Goal: Complete application form: Complete application form

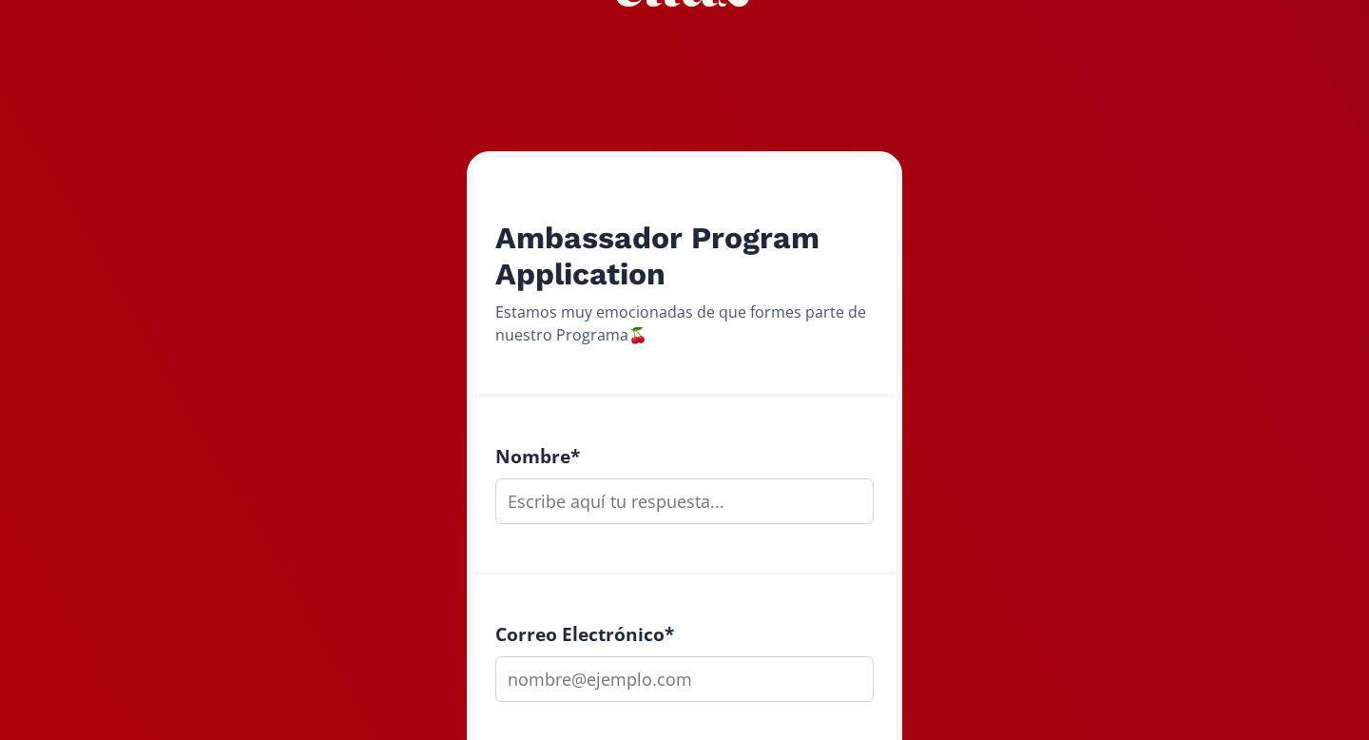
scroll to position [165, 0]
click at [549, 503] on input "text" at bounding box center [684, 500] width 378 height 46
type input "k"
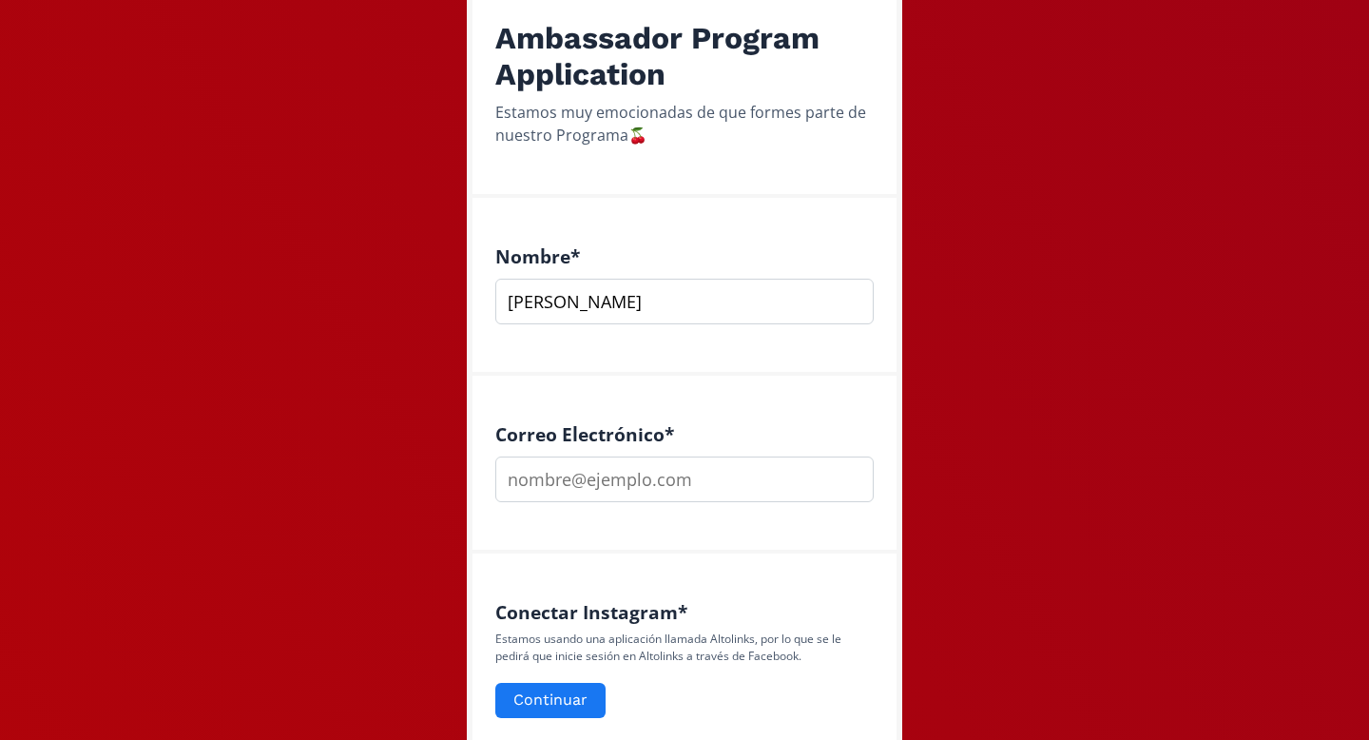
scroll to position [375, 0]
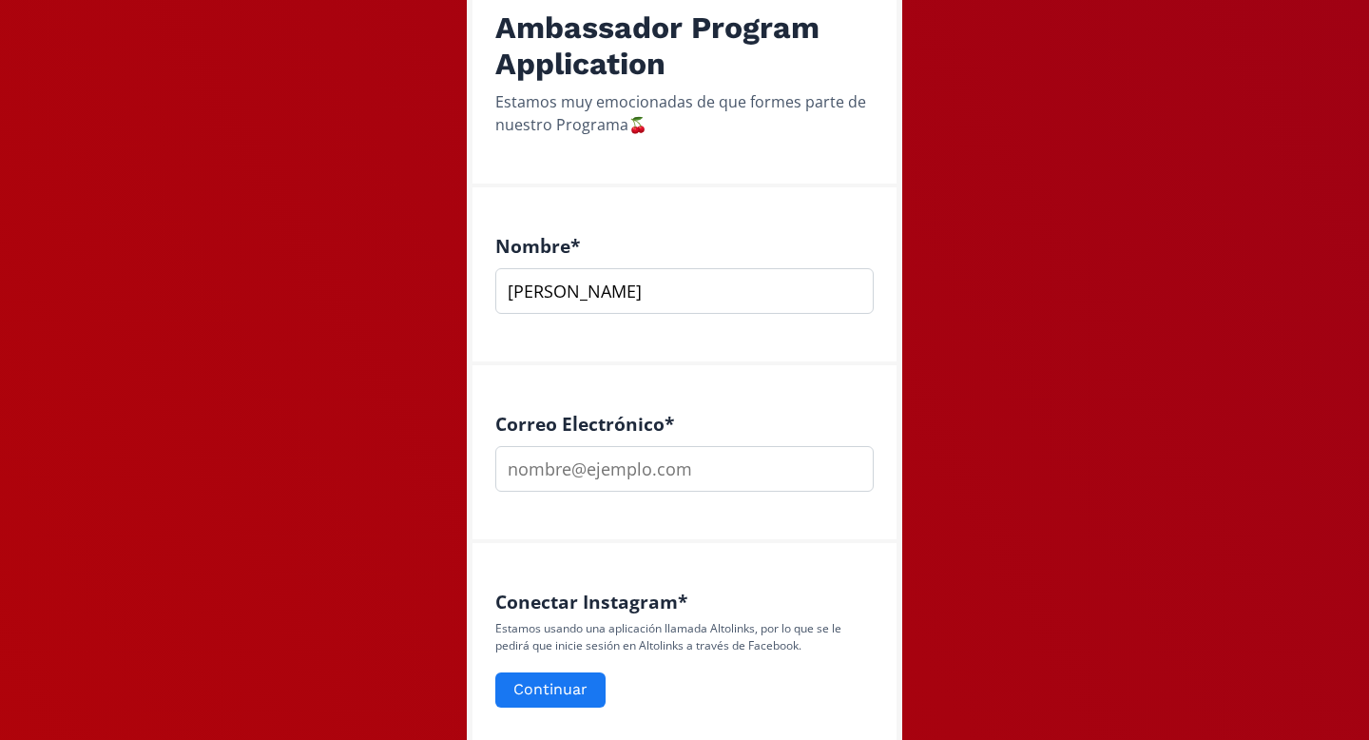
type input "[PERSON_NAME]"
click at [575, 467] on input "email" at bounding box center [684, 469] width 378 height 46
type input "[EMAIL_ADDRESS][DOMAIN_NAME]"
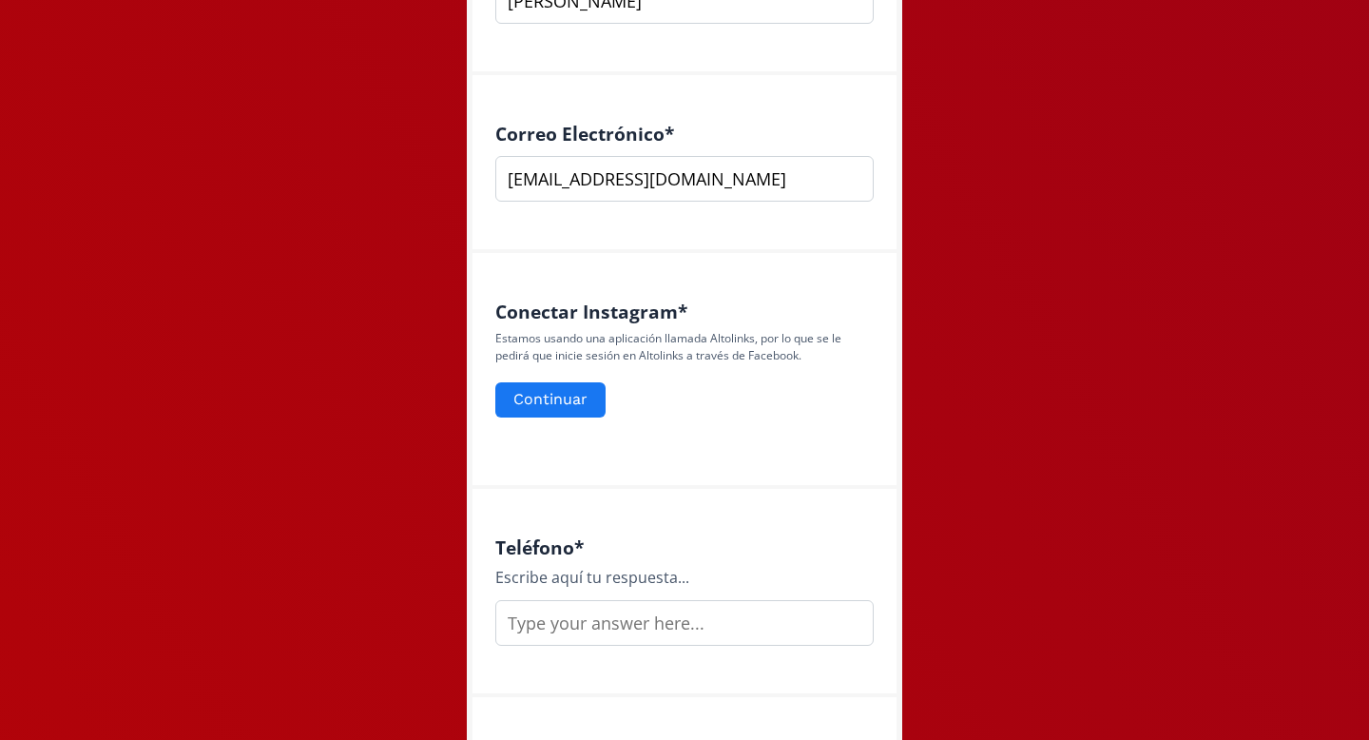
scroll to position [742, 0]
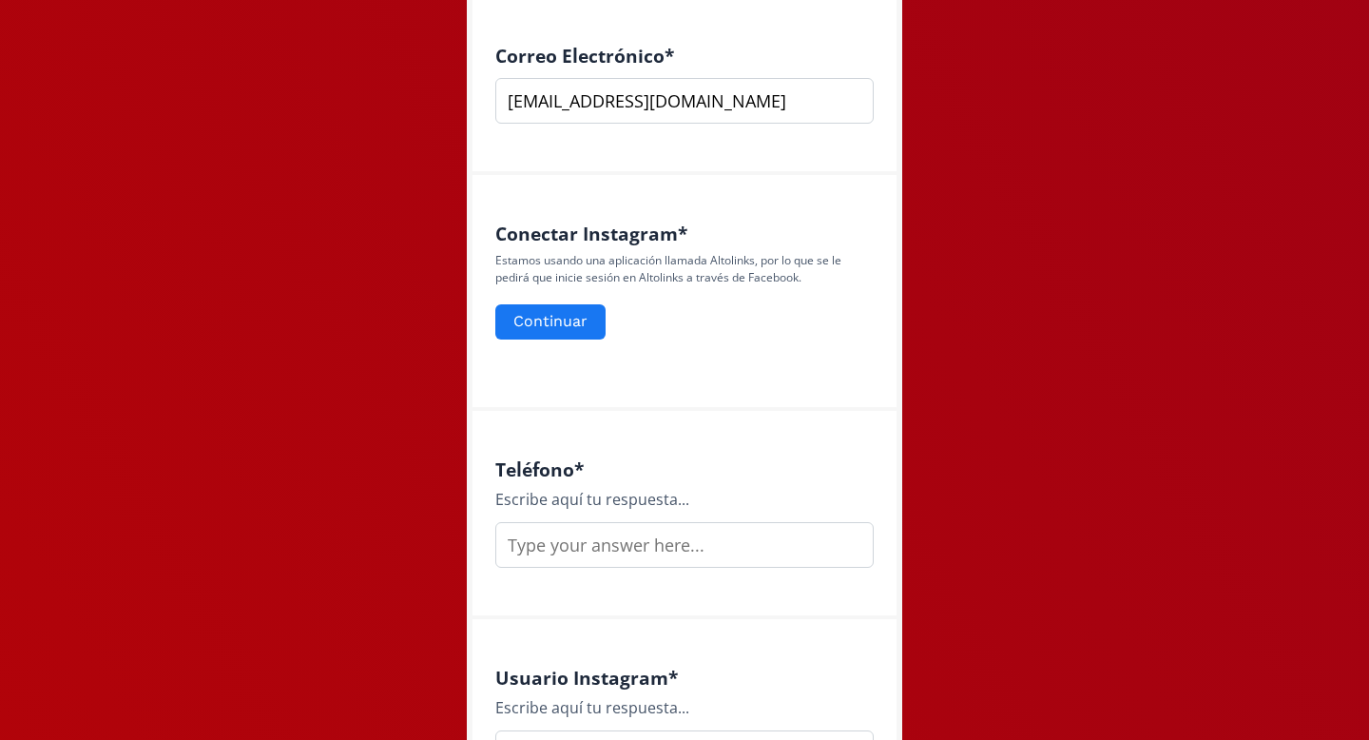
click at [629, 543] on input "text" at bounding box center [684, 545] width 378 height 46
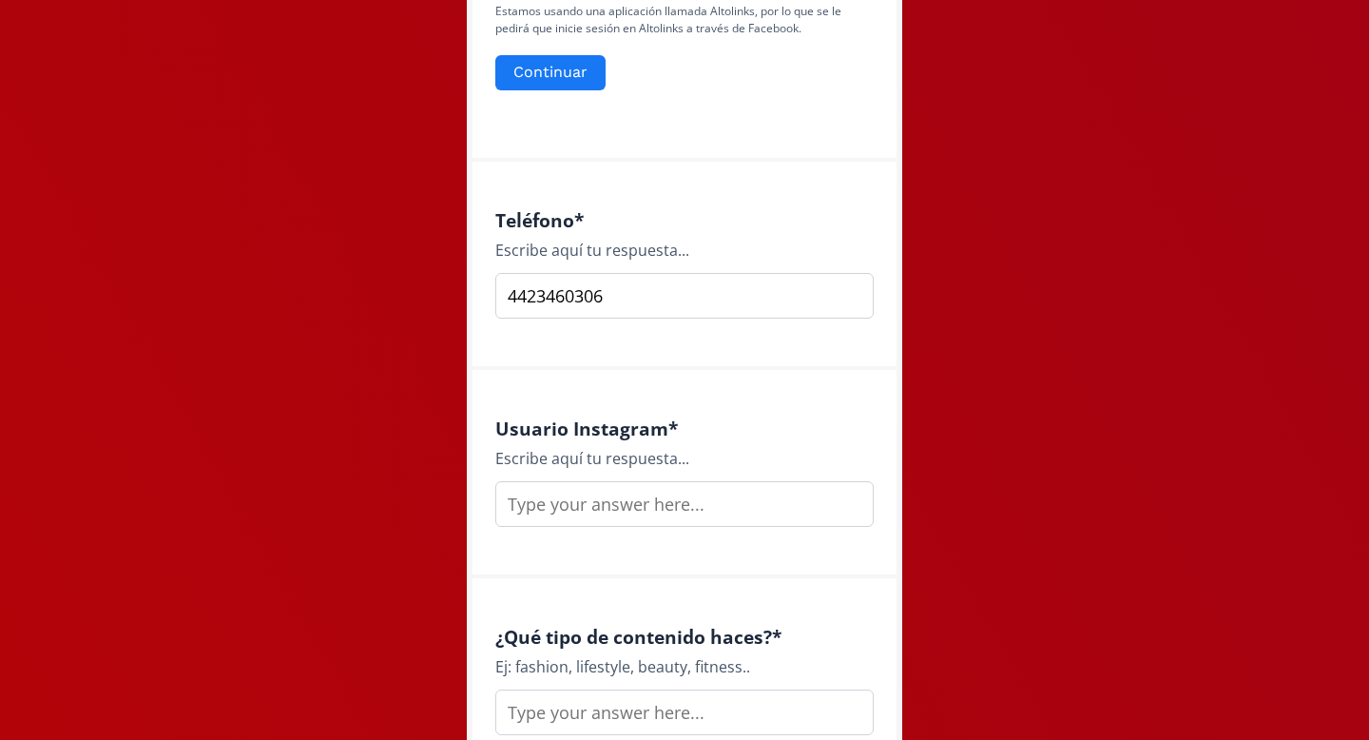
scroll to position [994, 0]
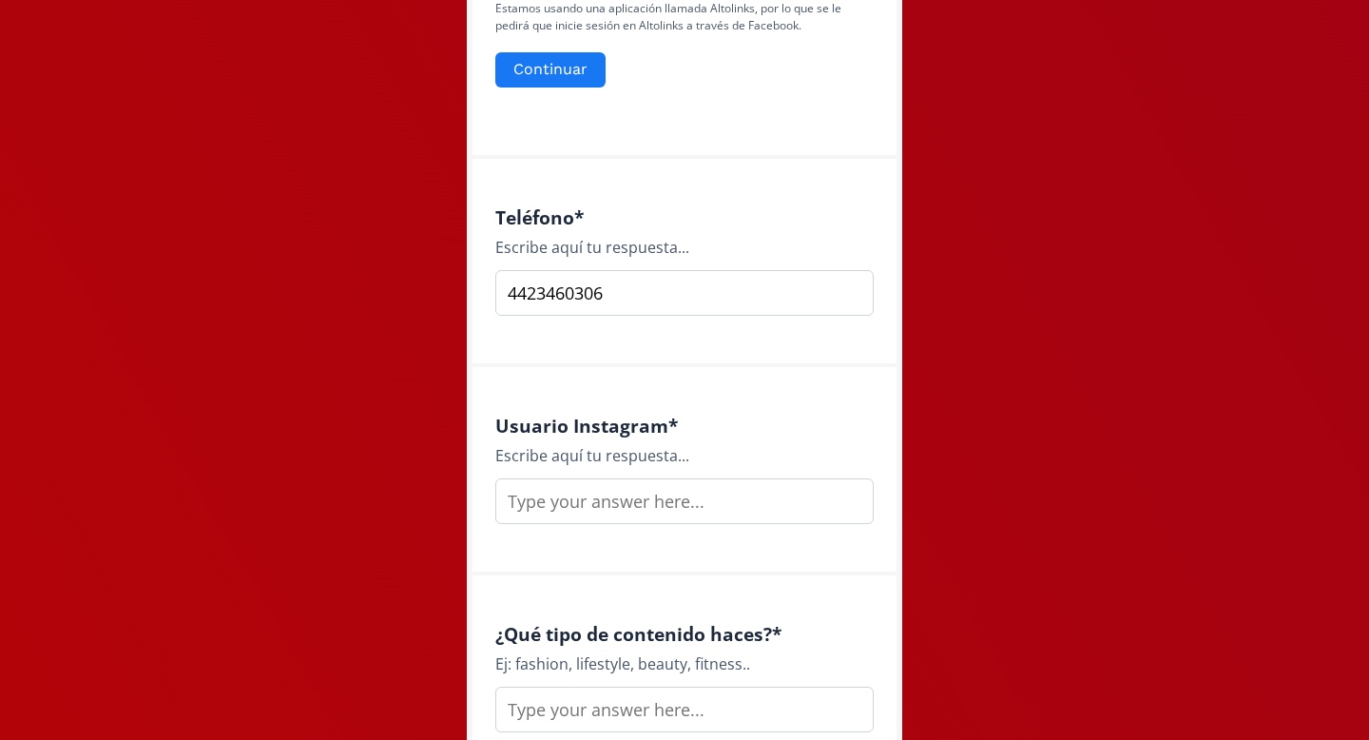
type input "4423460306"
click at [626, 511] on input "text" at bounding box center [684, 501] width 378 height 46
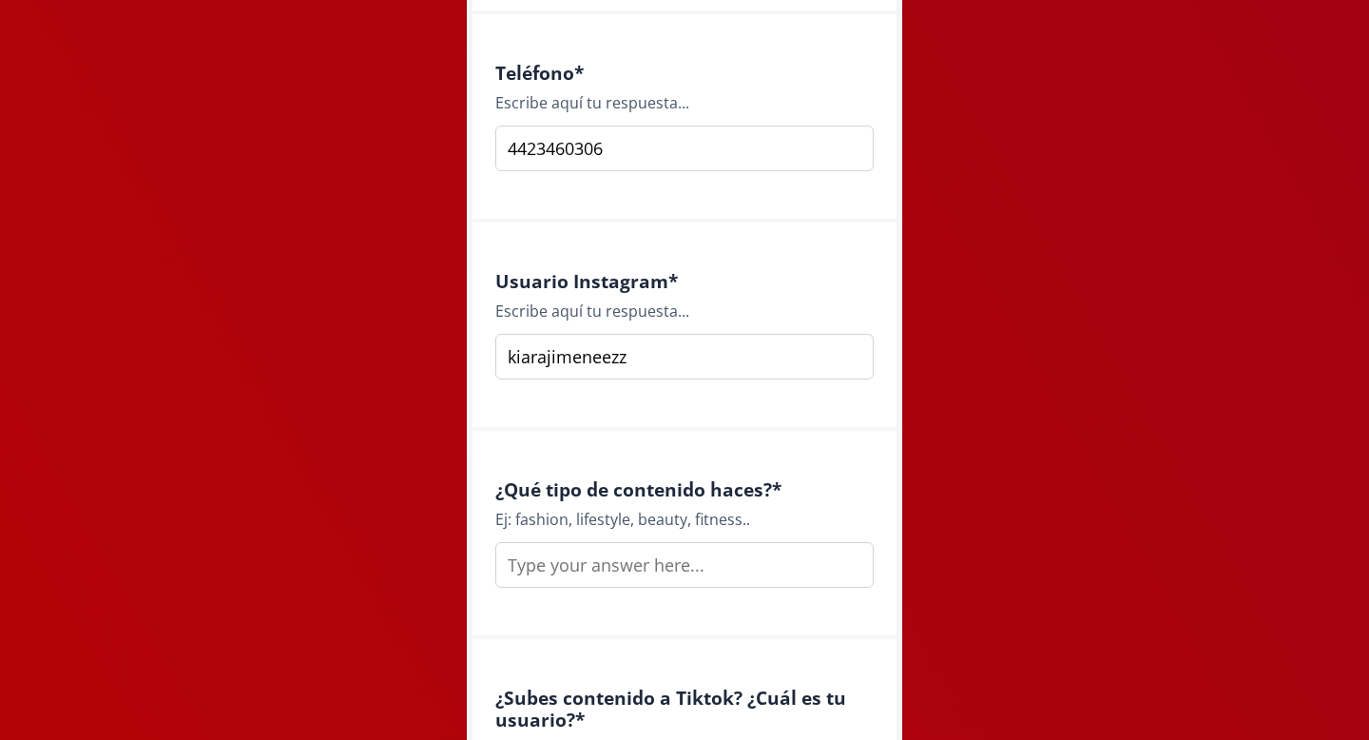
scroll to position [1155, 0]
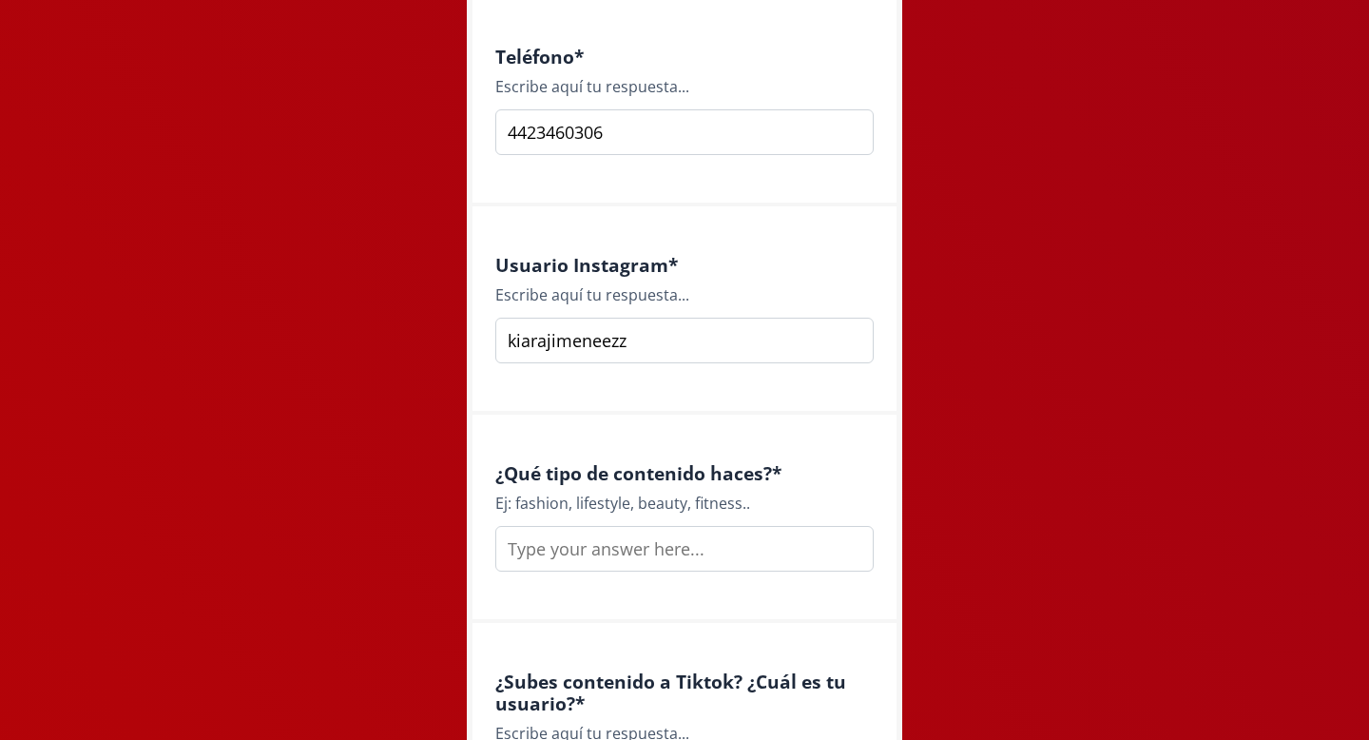
type input "kiarajimeneezz"
click at [643, 561] on input "text" at bounding box center [684, 549] width 378 height 46
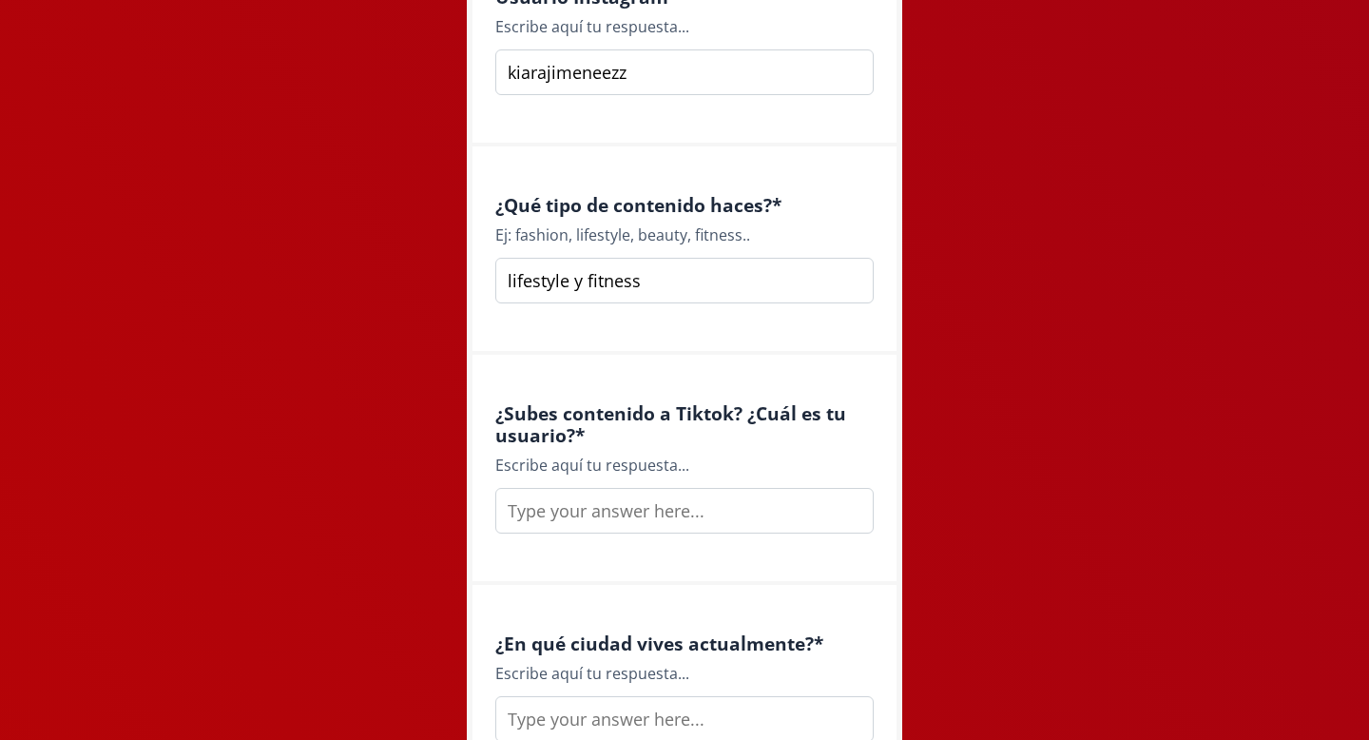
scroll to position [1428, 0]
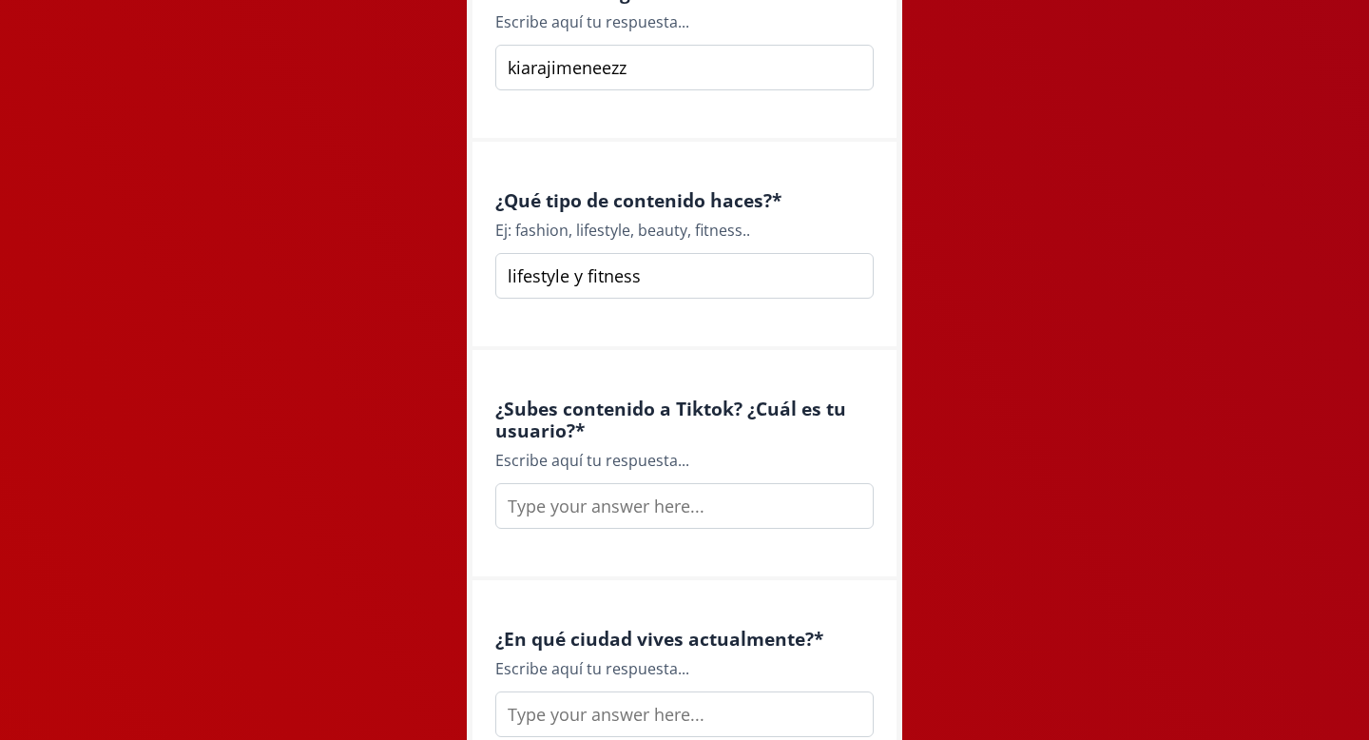
type input "lifestyle y fitness"
click at [633, 514] on input "text" at bounding box center [684, 506] width 378 height 46
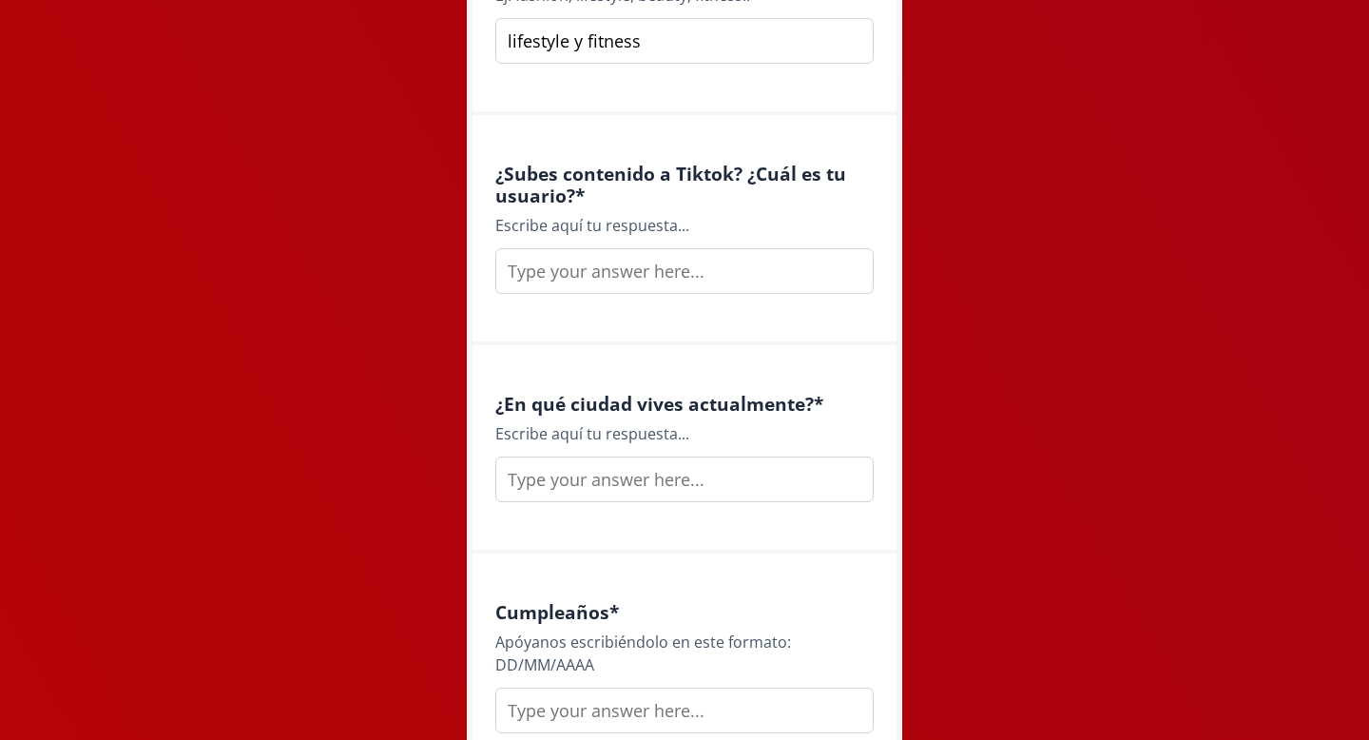
scroll to position [1671, 0]
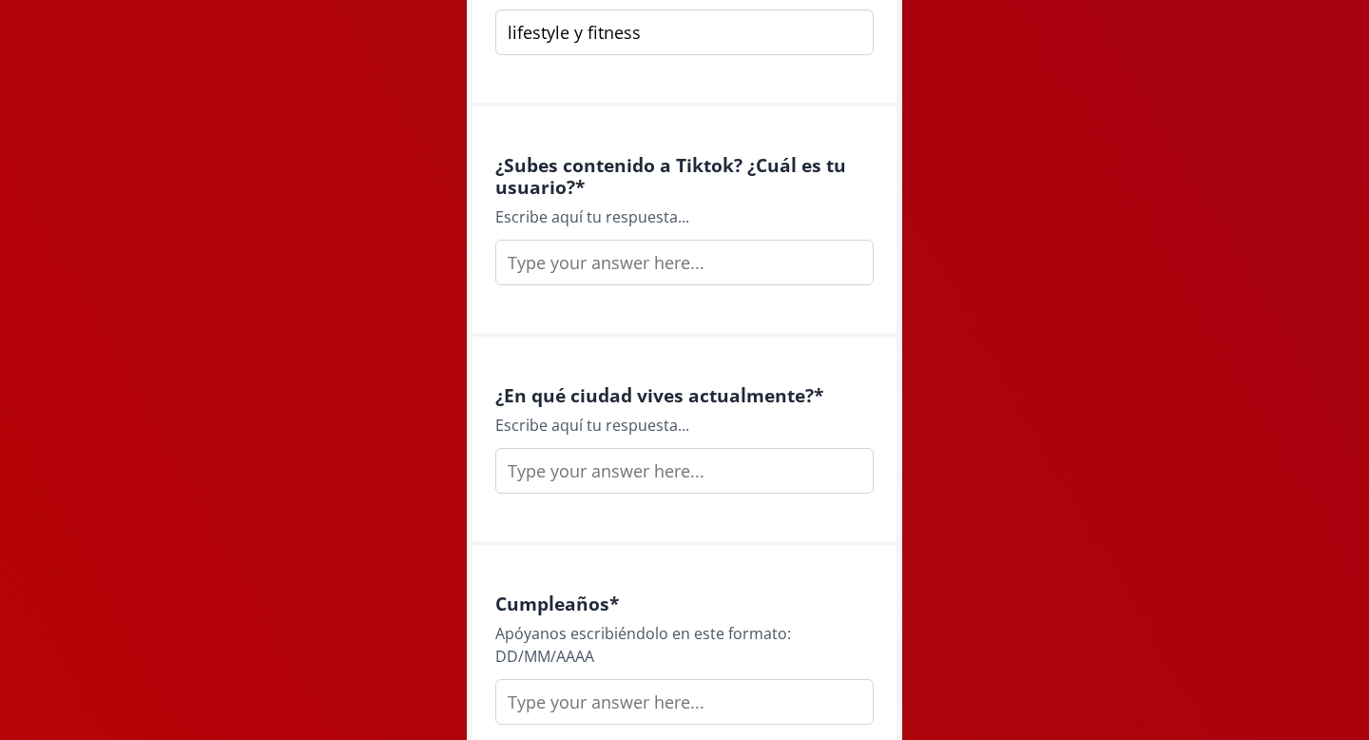
click at [626, 471] on input "text" at bounding box center [684, 471] width 378 height 46
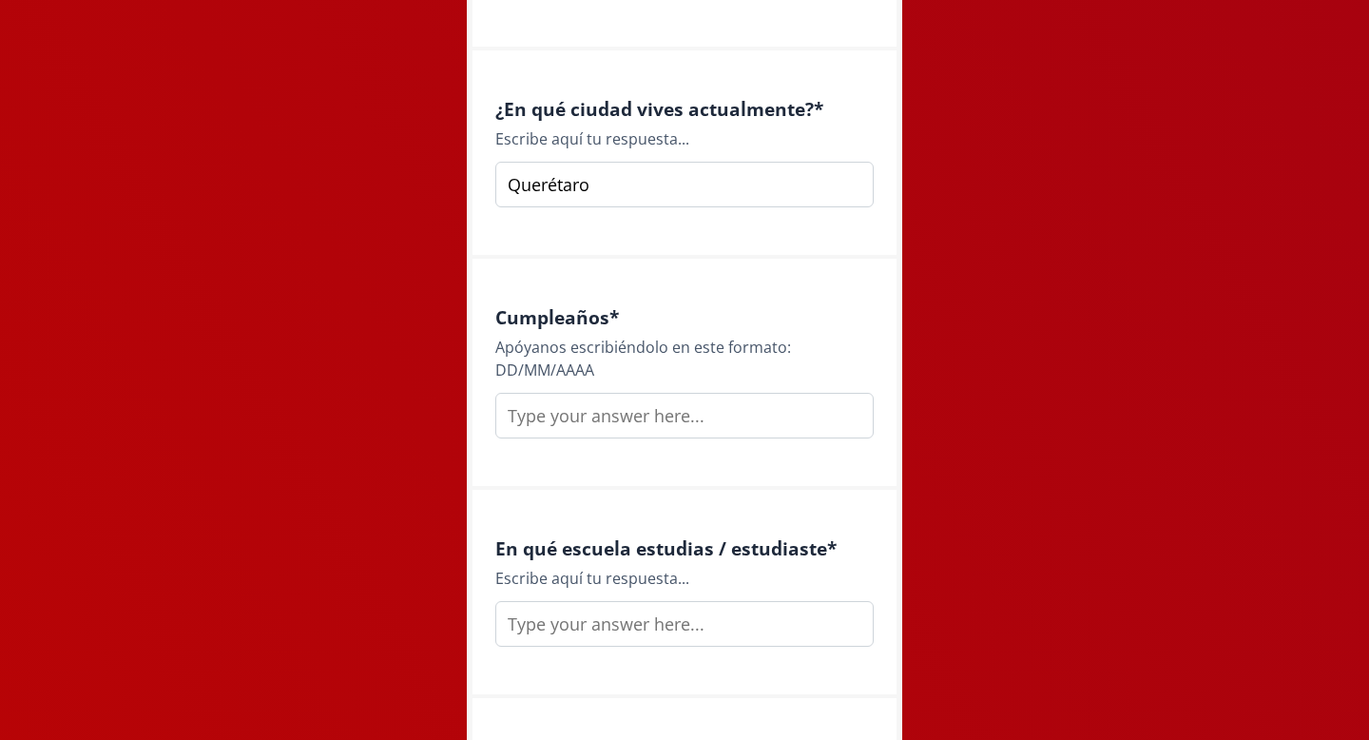
scroll to position [1961, 0]
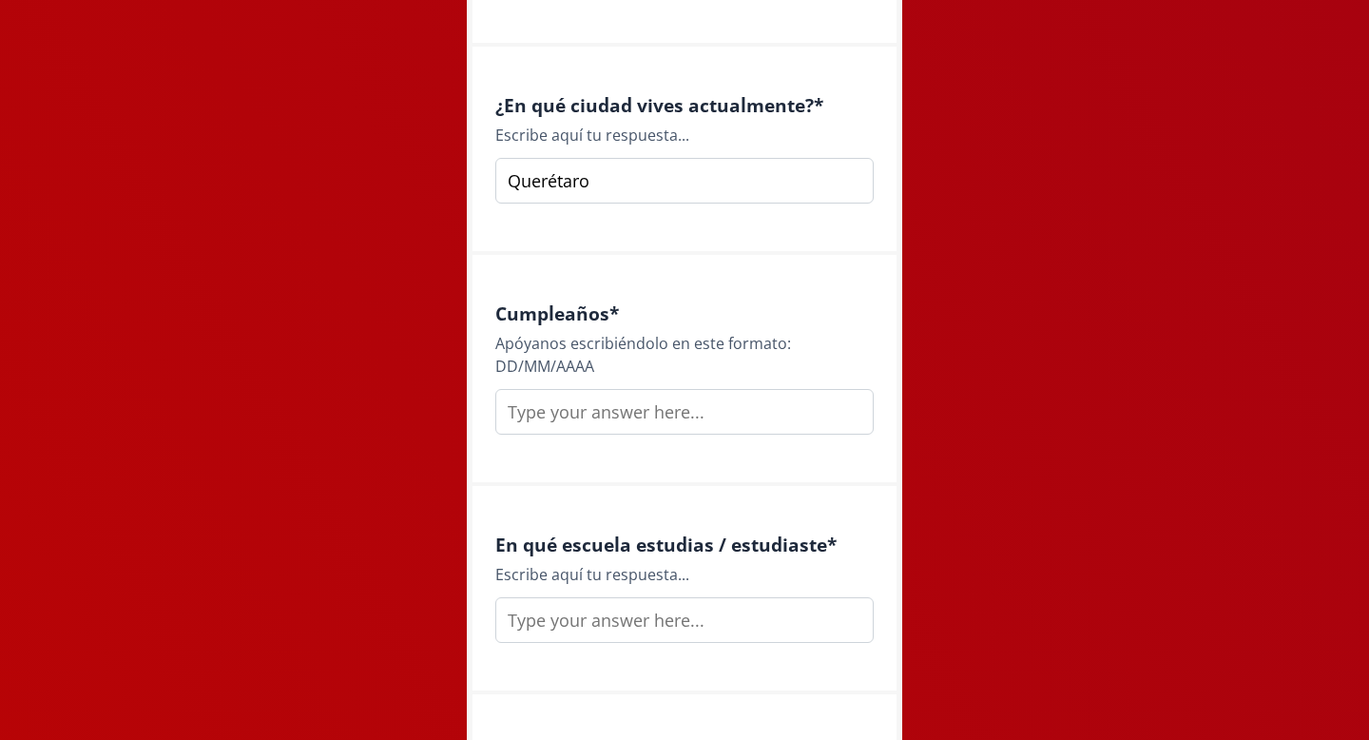
type input "Querétaro"
click at [598, 411] on input "text" at bounding box center [684, 412] width 378 height 46
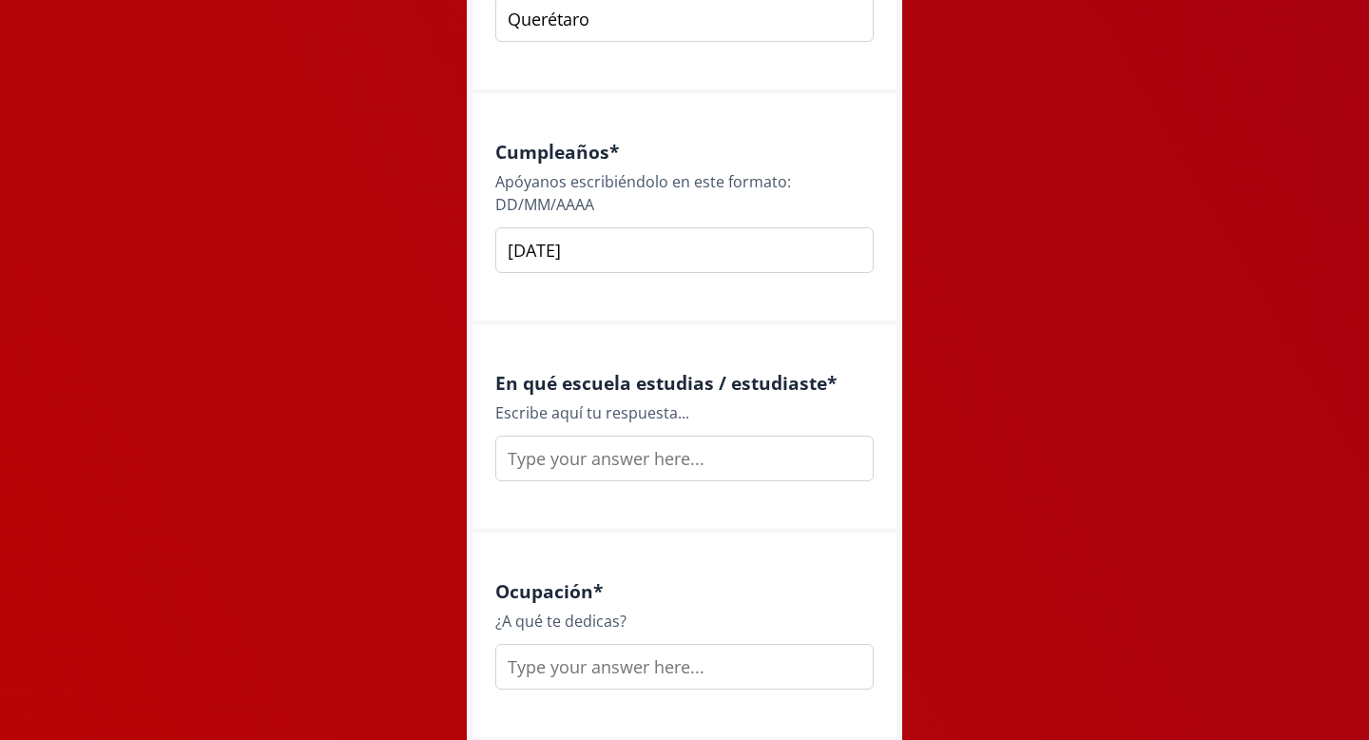
scroll to position [2146, 0]
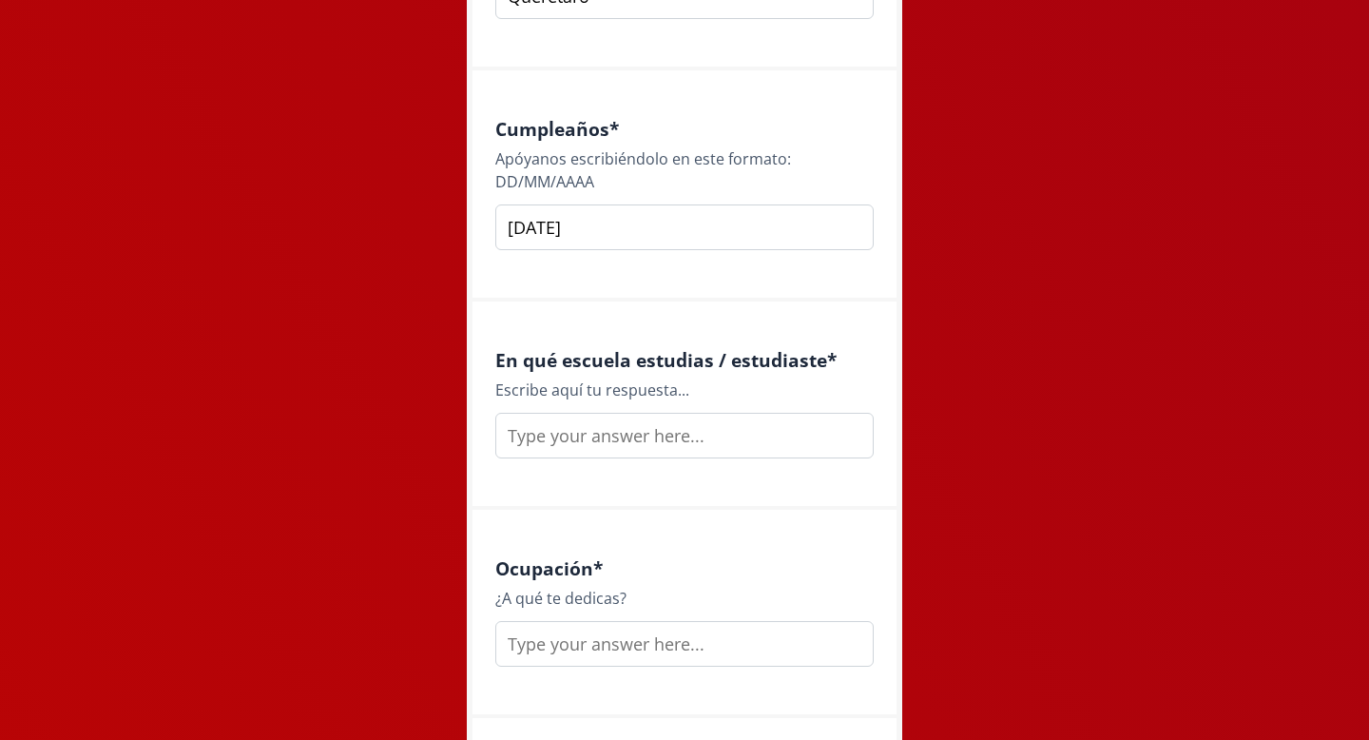
type input "[DATE]"
click at [610, 430] on input "text" at bounding box center [684, 436] width 378 height 46
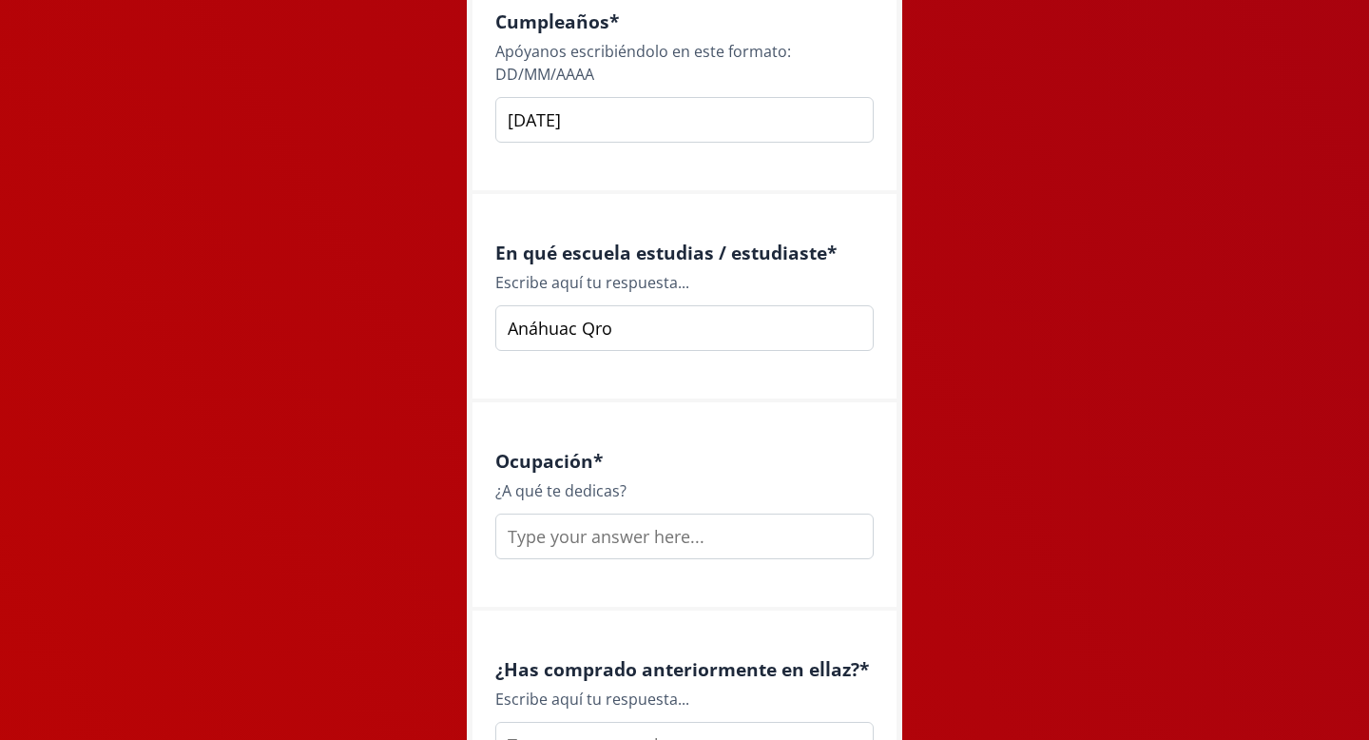
scroll to position [2275, 0]
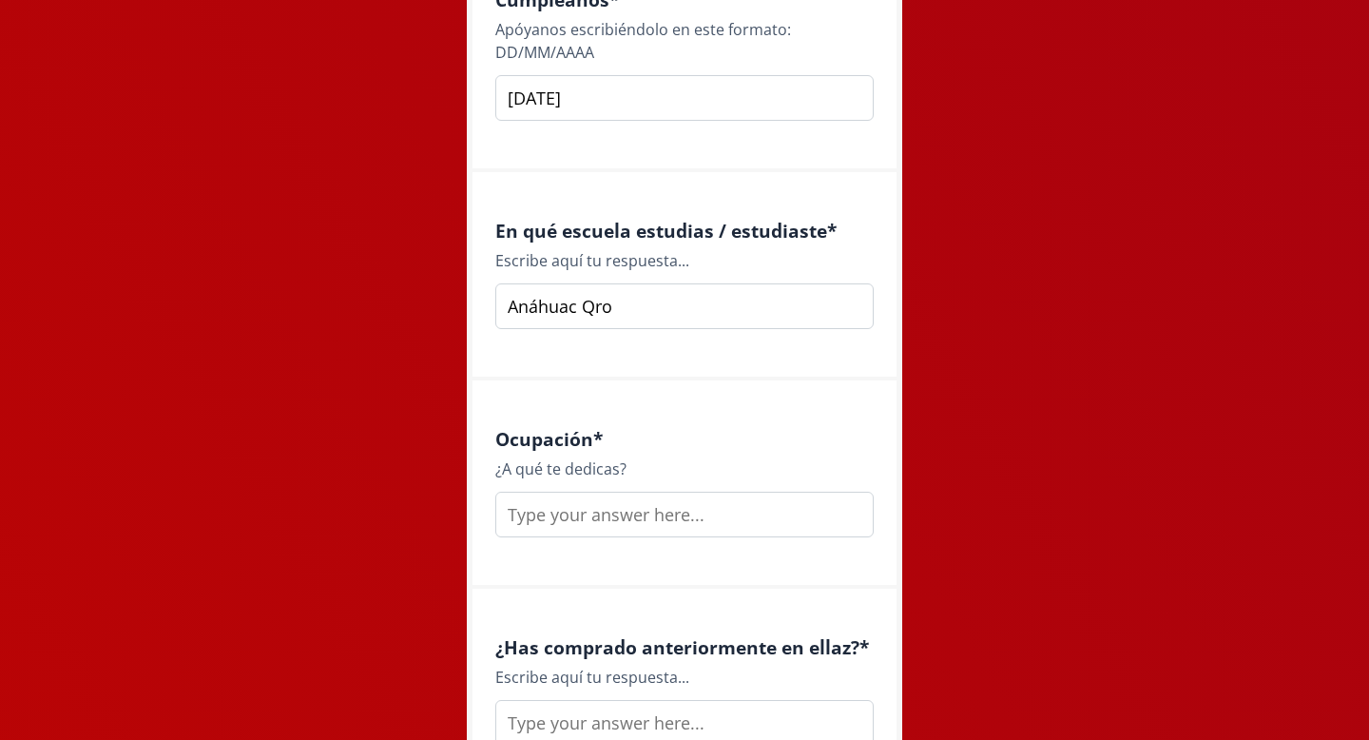
type input "Anáhuac Qro"
click at [623, 517] on input "text" at bounding box center [684, 514] width 378 height 46
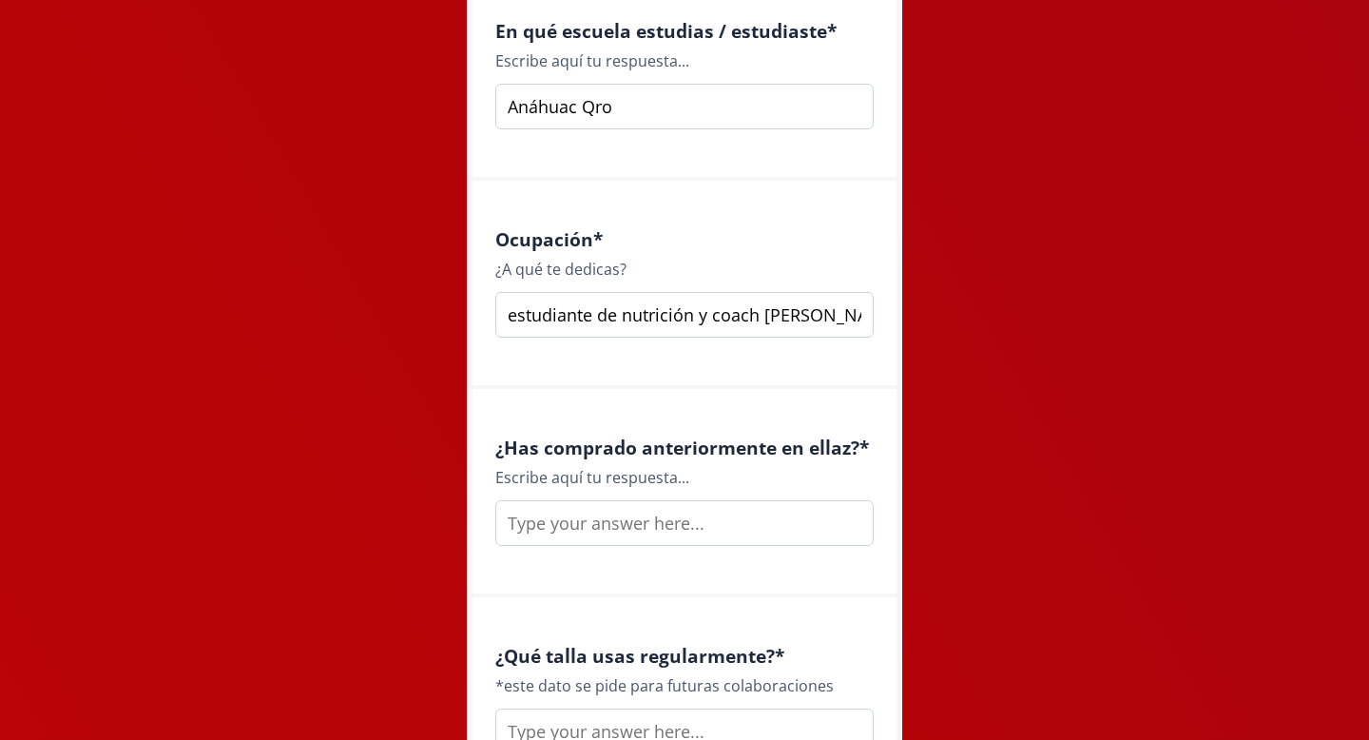
scroll to position [2478, 0]
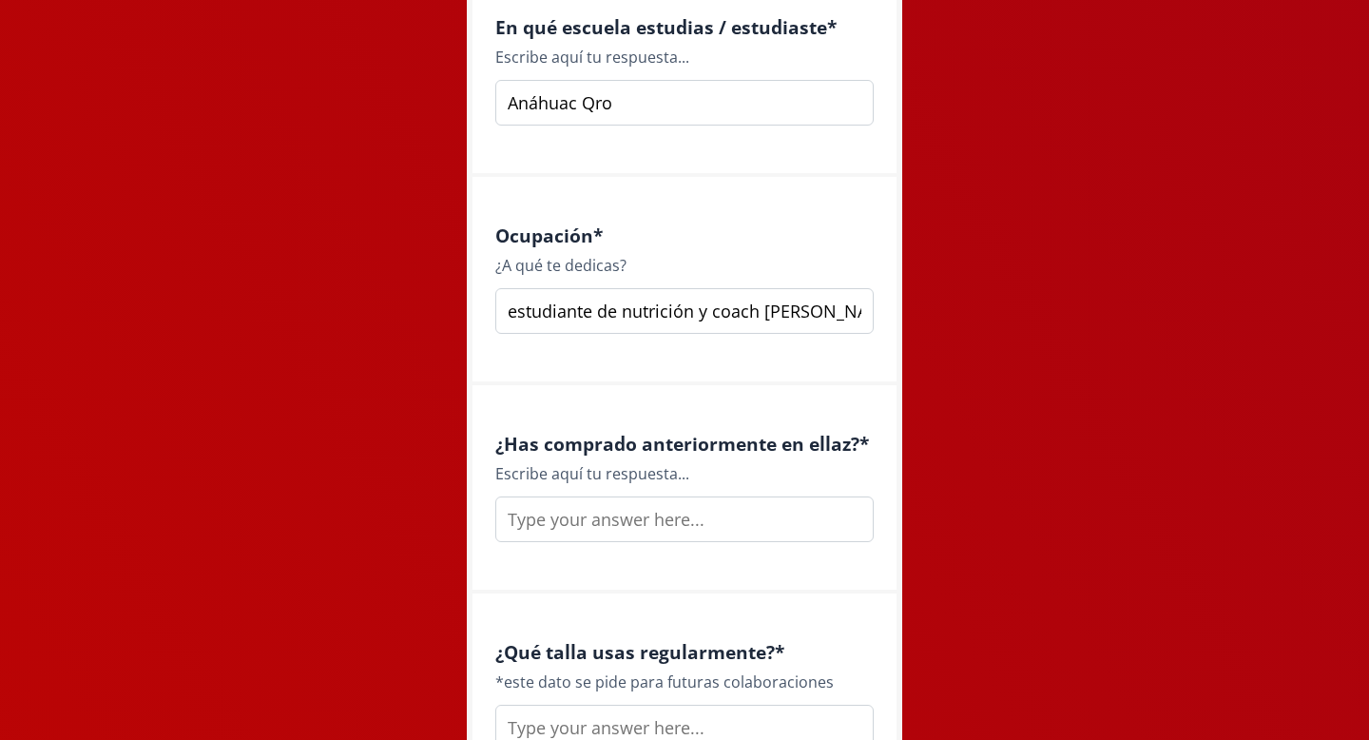
type input "estudiante de nutrición y coach de barre"
click at [611, 524] on input "text" at bounding box center [684, 519] width 378 height 46
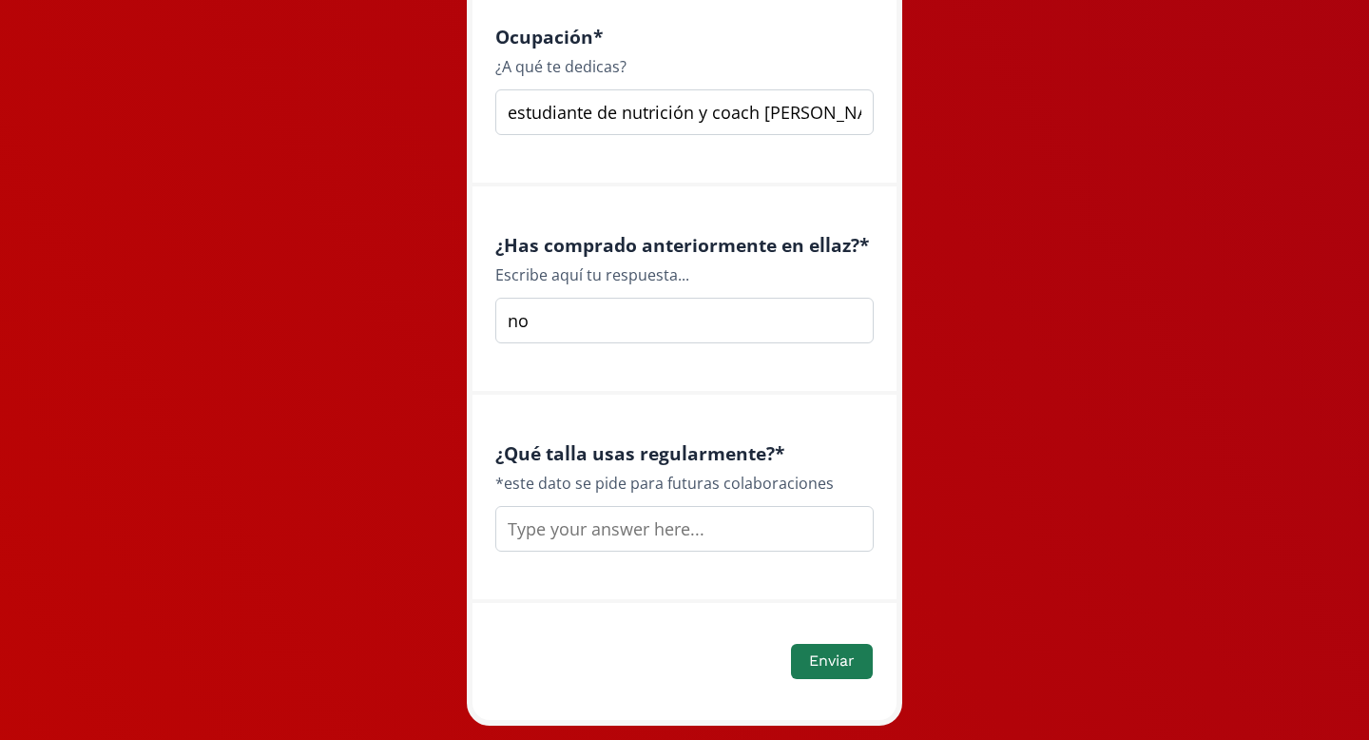
scroll to position [2692, 0]
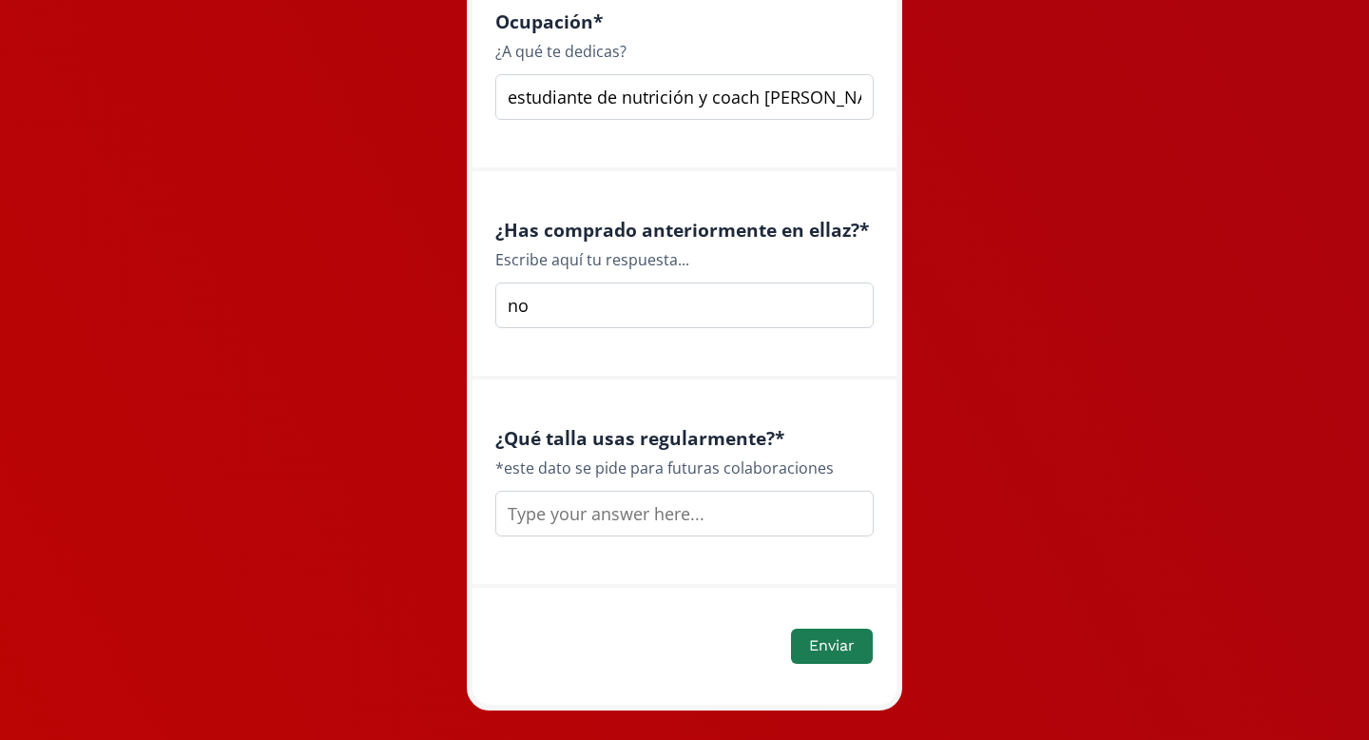
type input "no"
click at [606, 520] on input "text" at bounding box center [684, 514] width 378 height 46
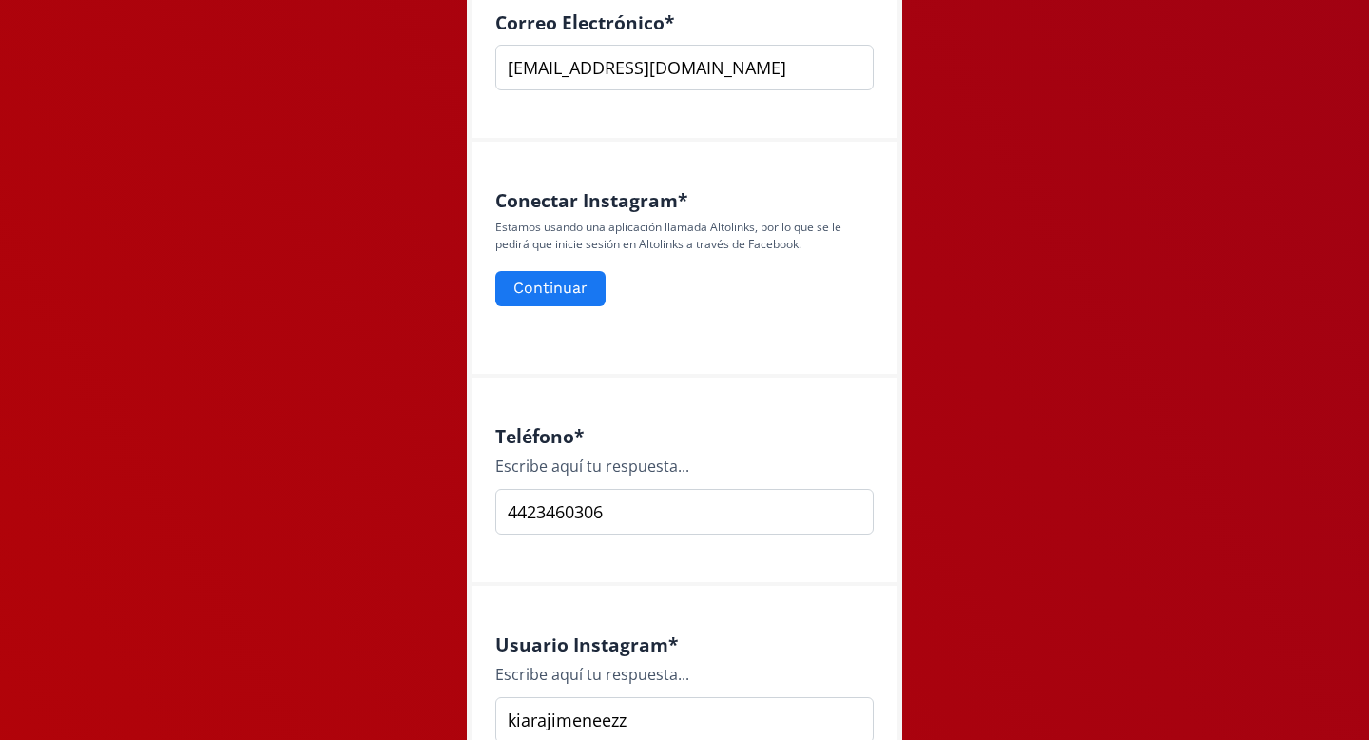
scroll to position [741, 0]
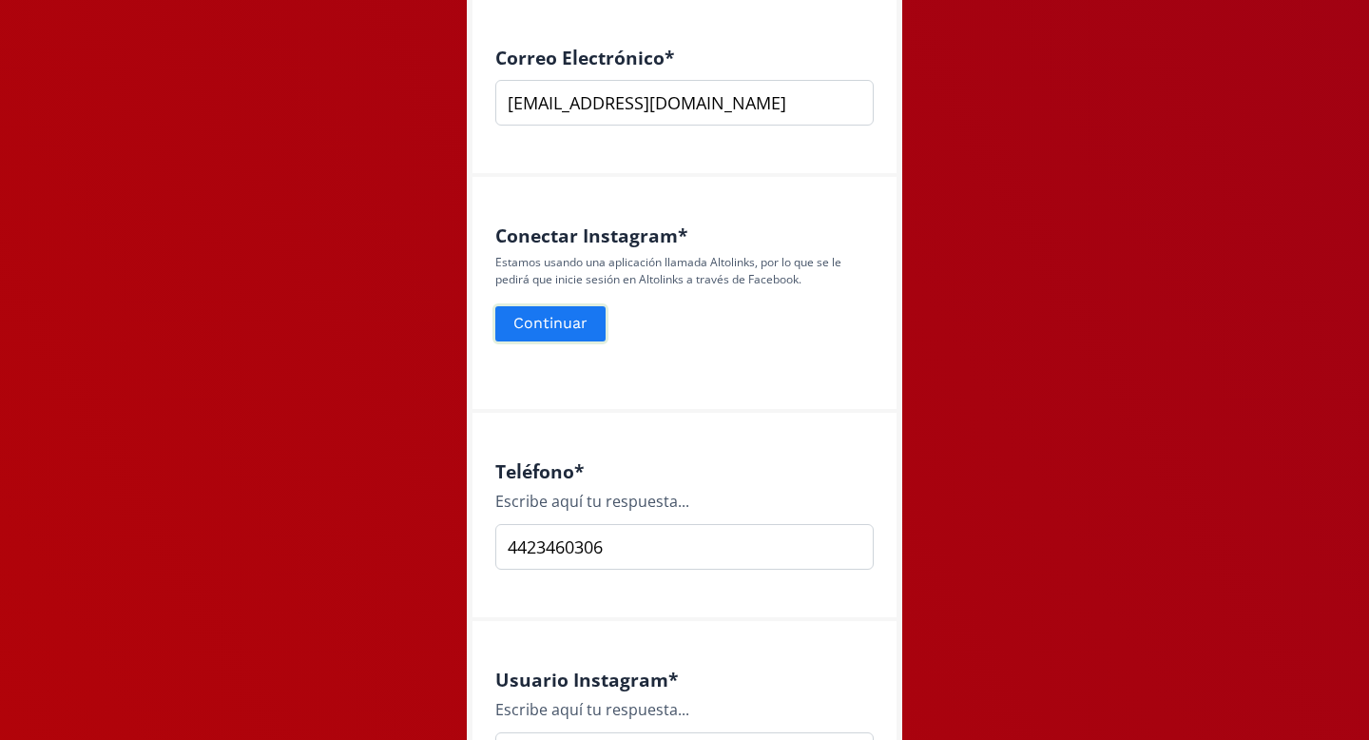
type input "chica"
click at [555, 324] on button "Continuar" at bounding box center [550, 323] width 116 height 41
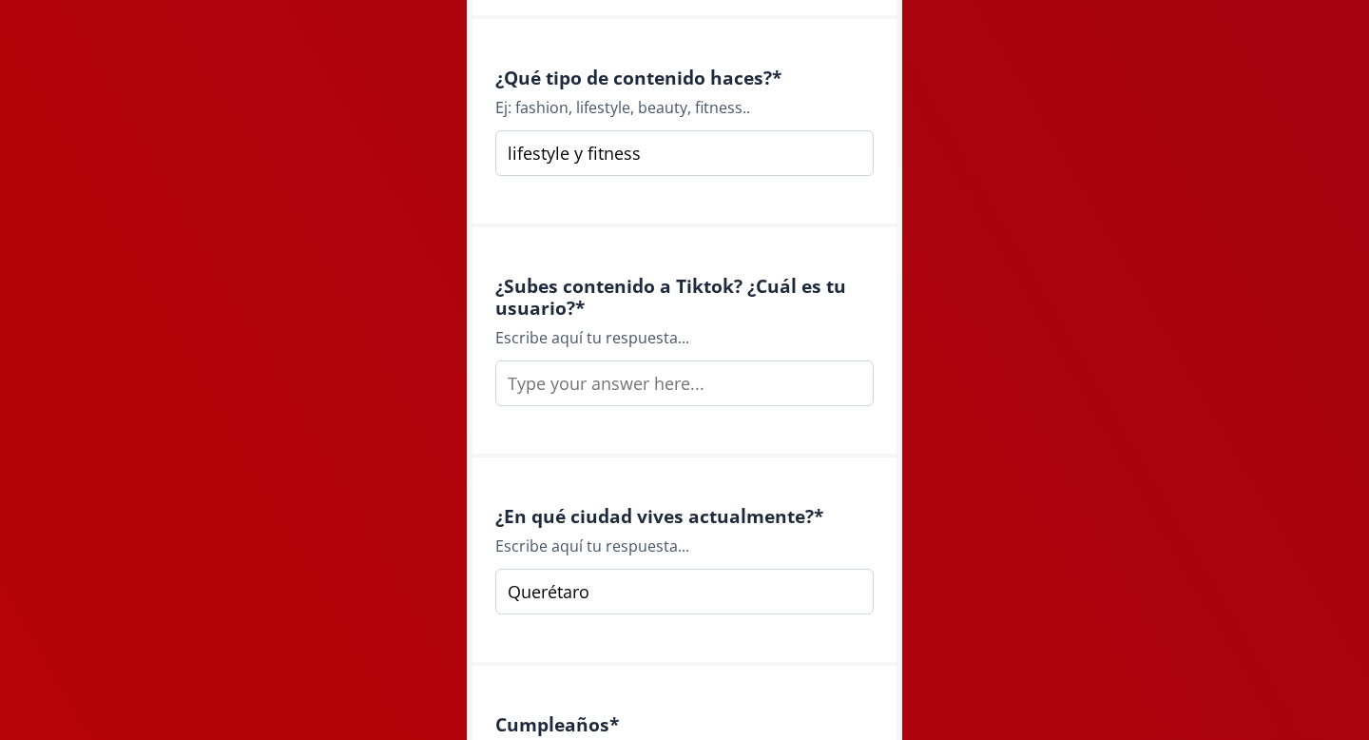
scroll to position [1623, 0]
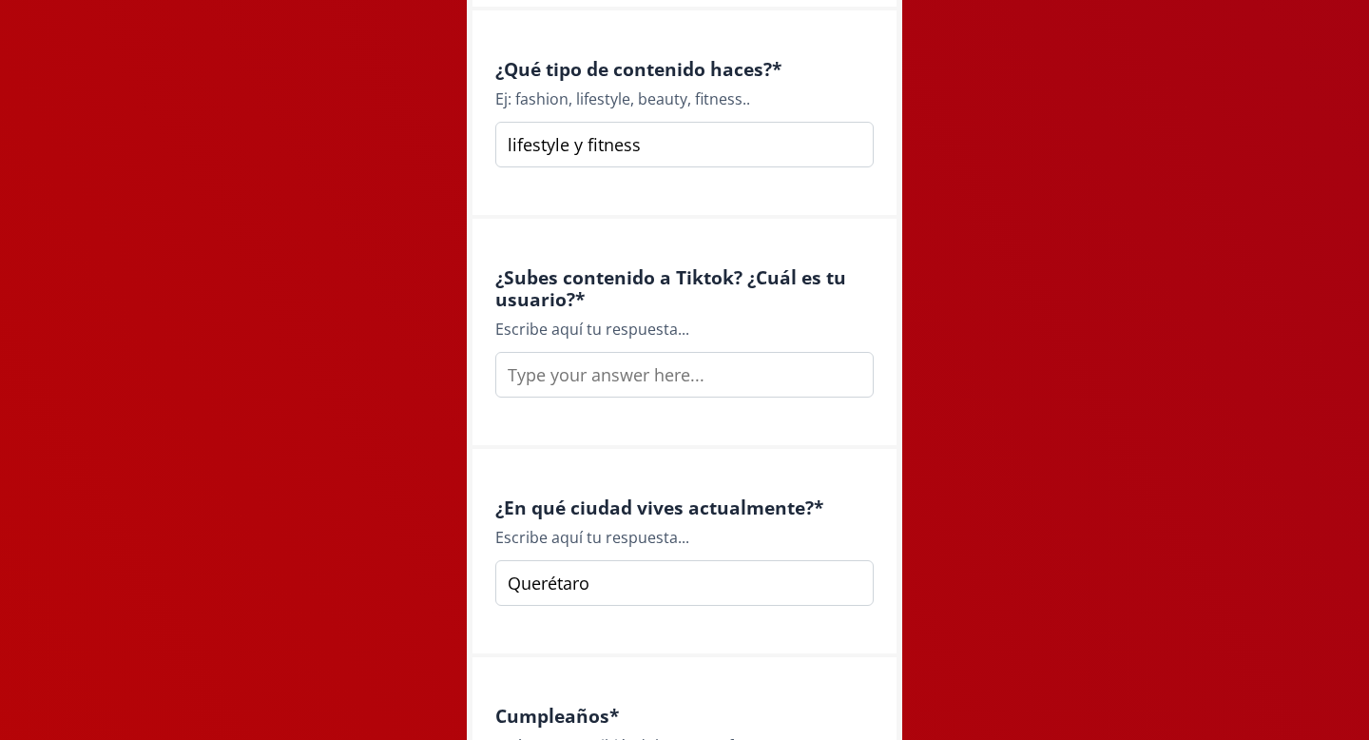
click at [575, 380] on input "text" at bounding box center [684, 375] width 378 height 46
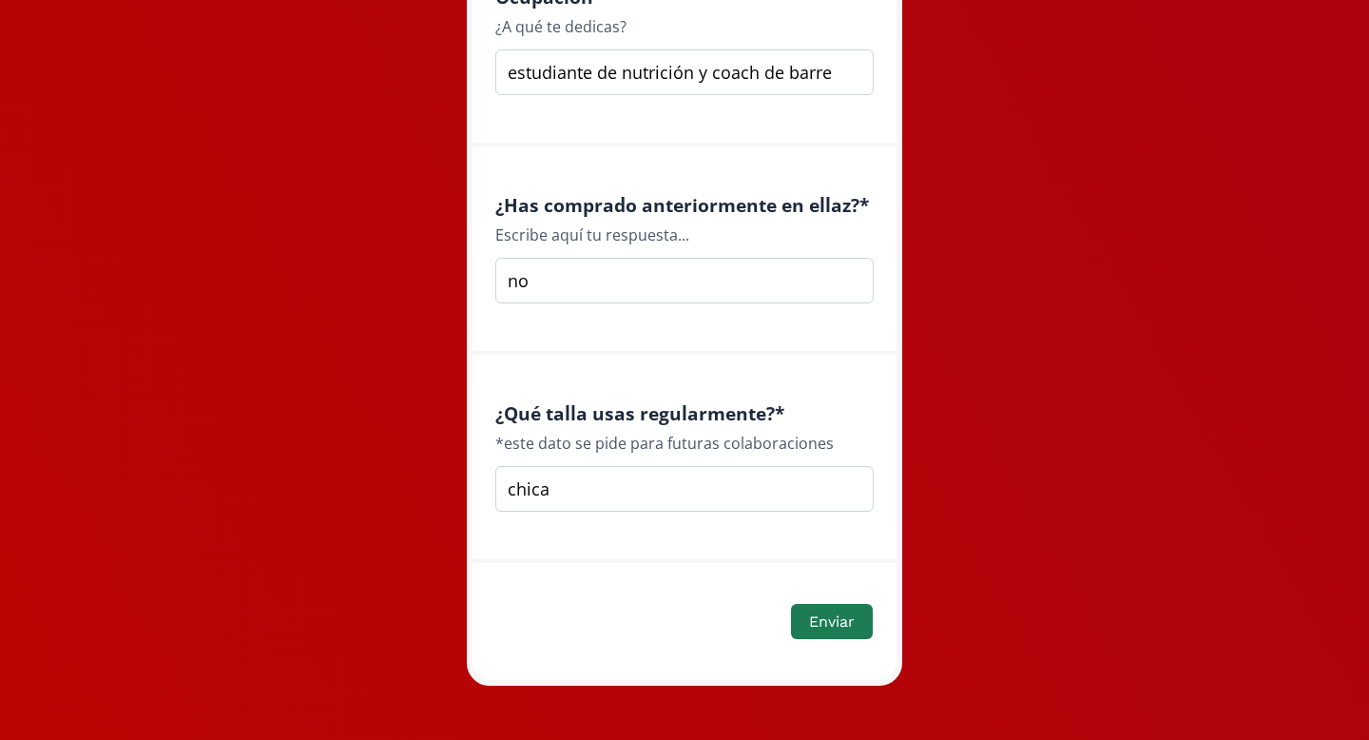
scroll to position [2793, 0]
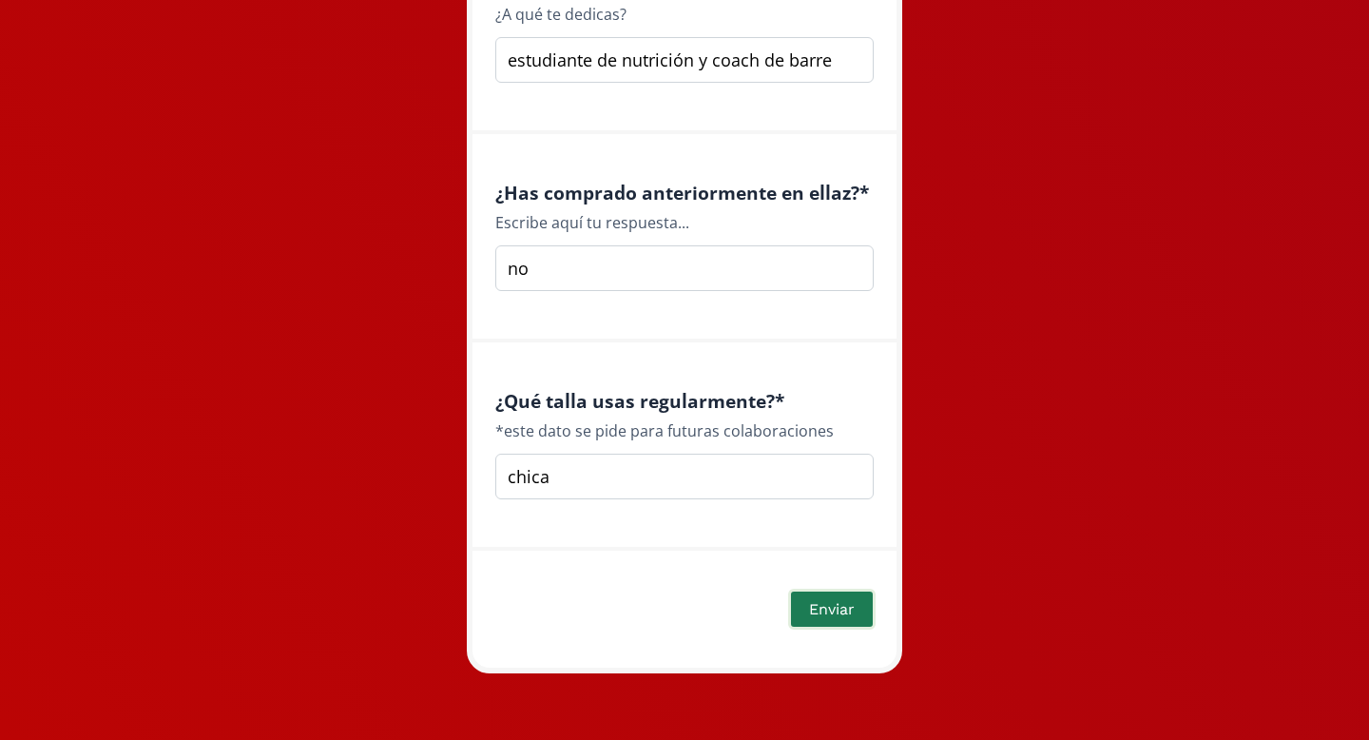
type input "kiarajimeneezz"
click at [822, 608] on button "Enviar" at bounding box center [831, 608] width 87 height 41
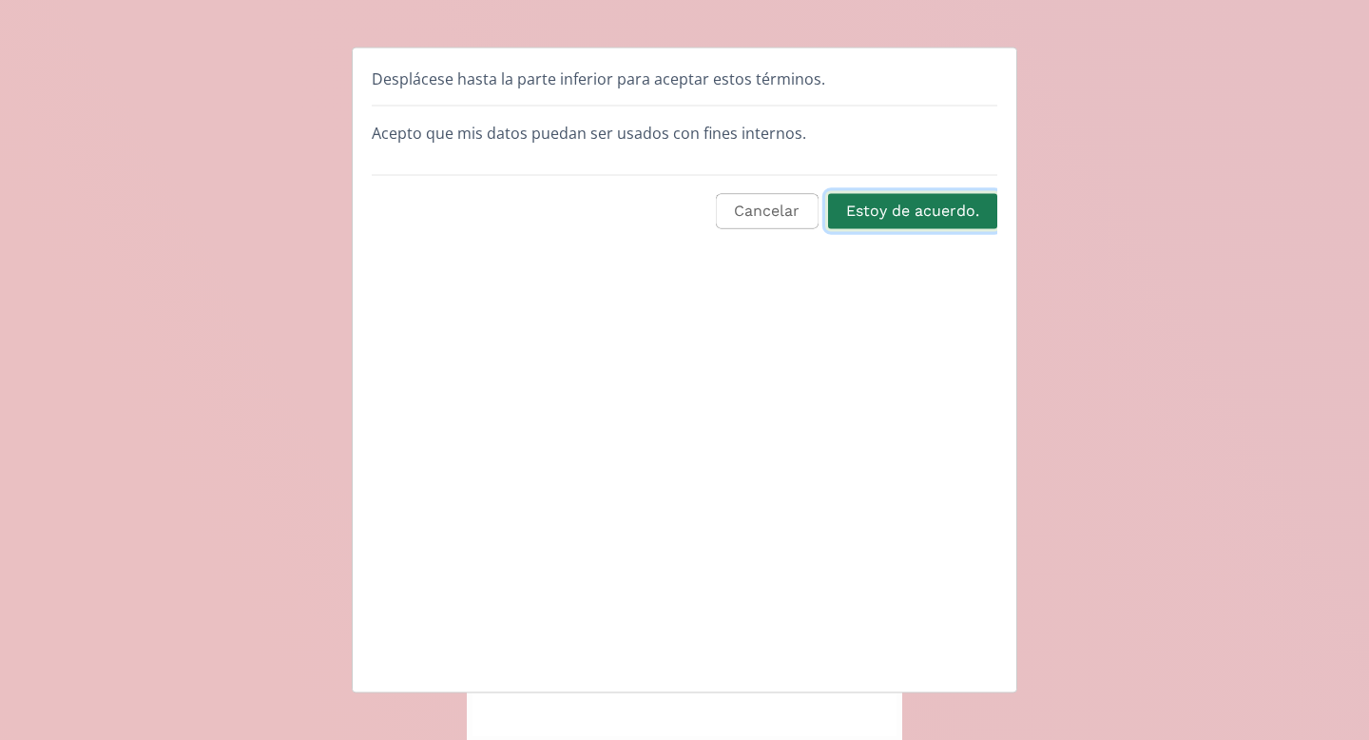
click at [909, 218] on button "Estoy de acuerdo." at bounding box center [912, 211] width 175 height 41
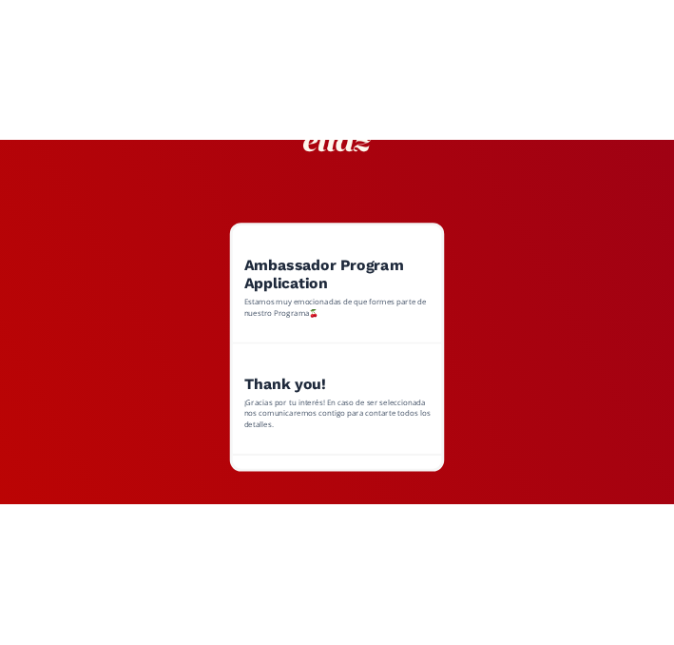
scroll to position [146, 0]
